Goal: Task Accomplishment & Management: Use online tool/utility

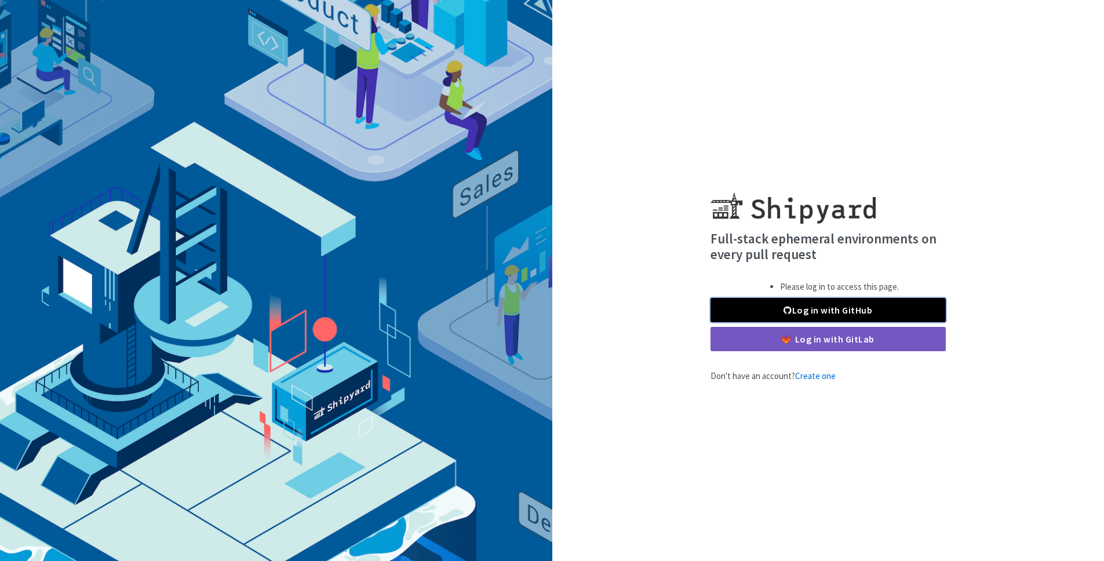
click at [808, 302] on link "Log in with GitHub" at bounding box center [827, 310] width 235 height 24
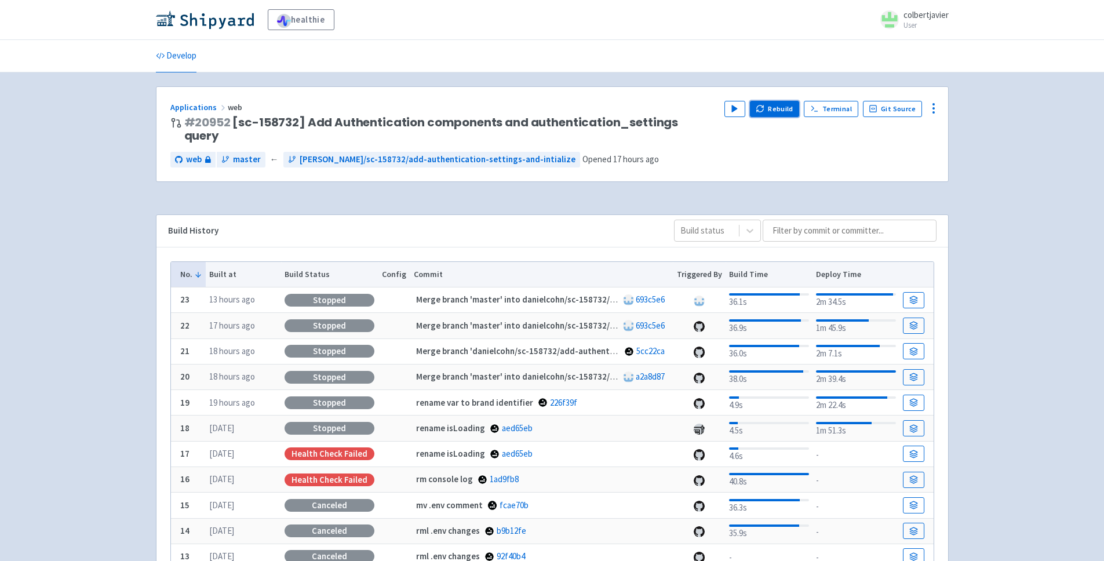
click at [782, 111] on button "Rebuild" at bounding box center [775, 109] width 50 height 16
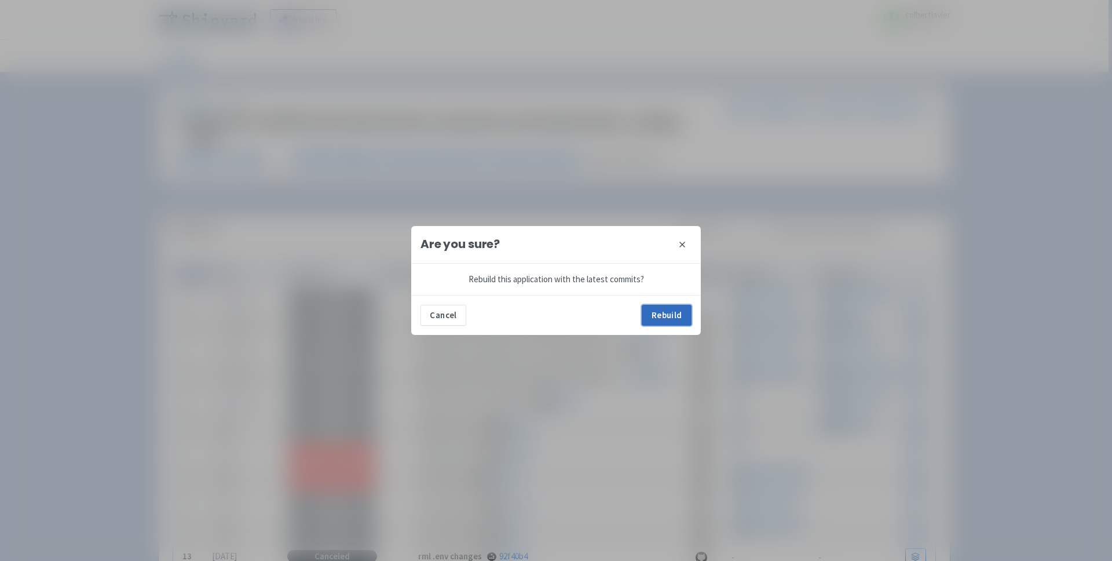
click at [648, 312] on button "Rebuild" at bounding box center [667, 315] width 50 height 21
